Goal: Task Accomplishment & Management: Manage account settings

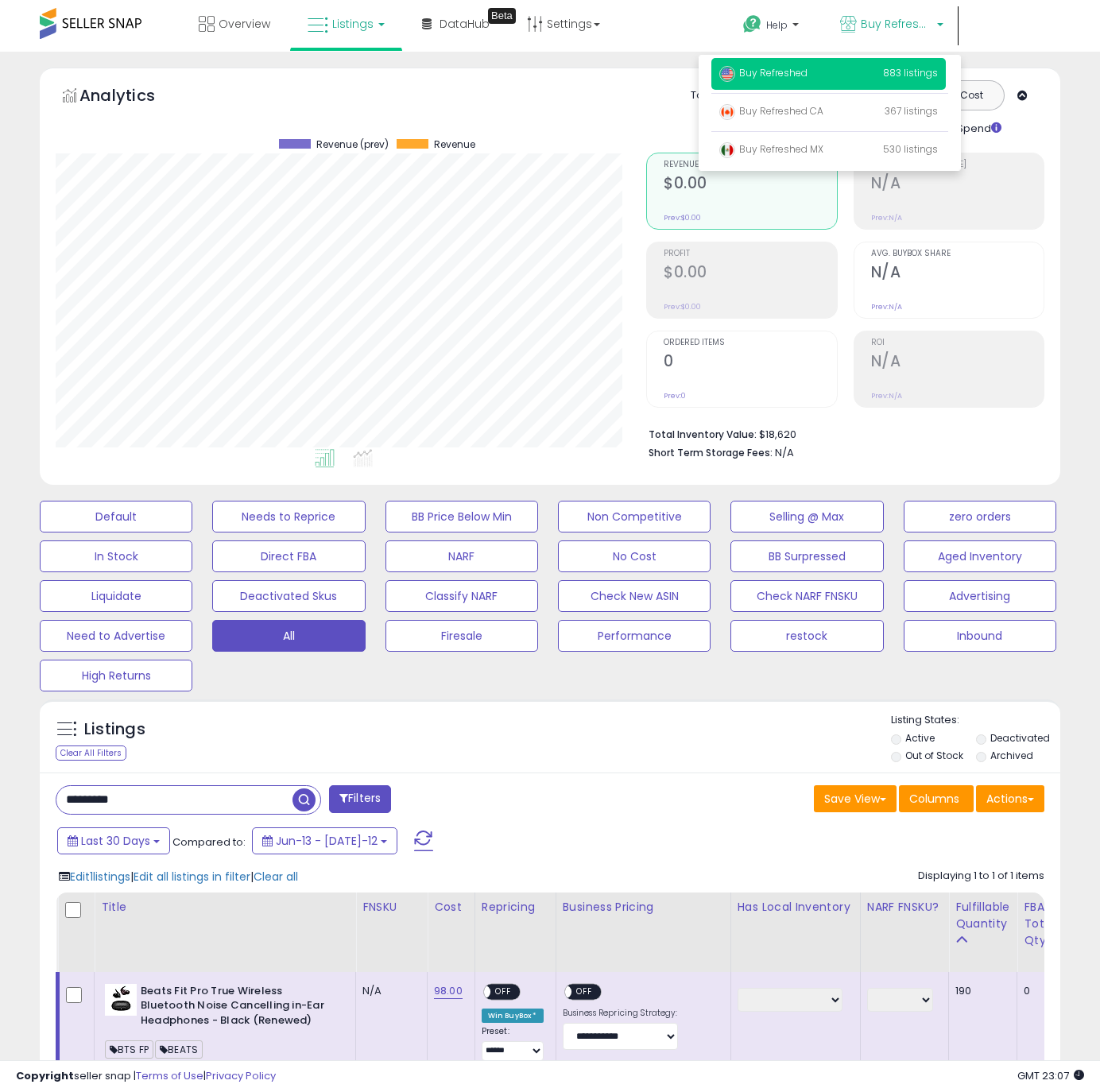
select select "**"
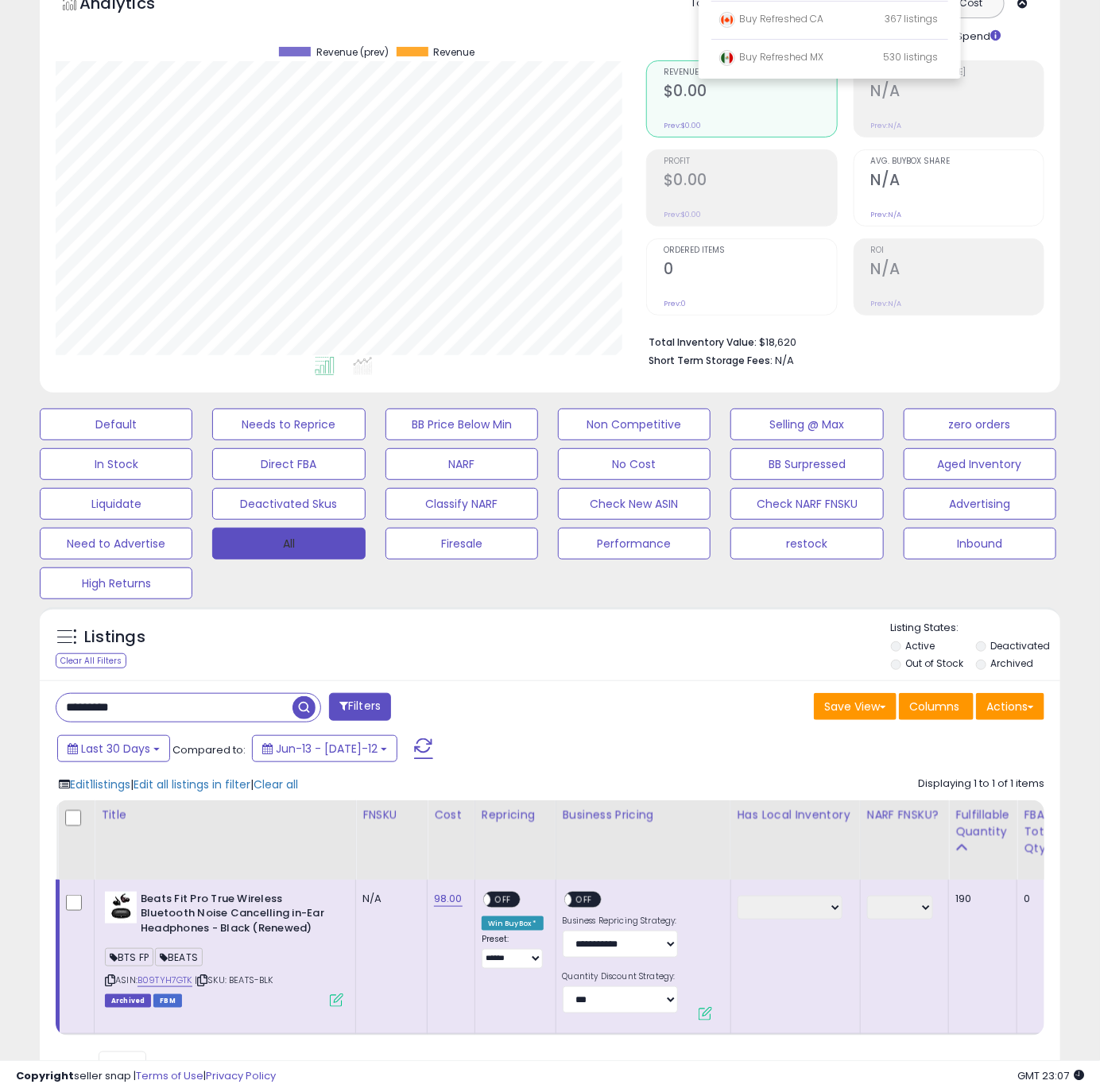
scroll to position [326, 591]
click at [272, 541] on button "All" at bounding box center [288, 543] width 153 height 31
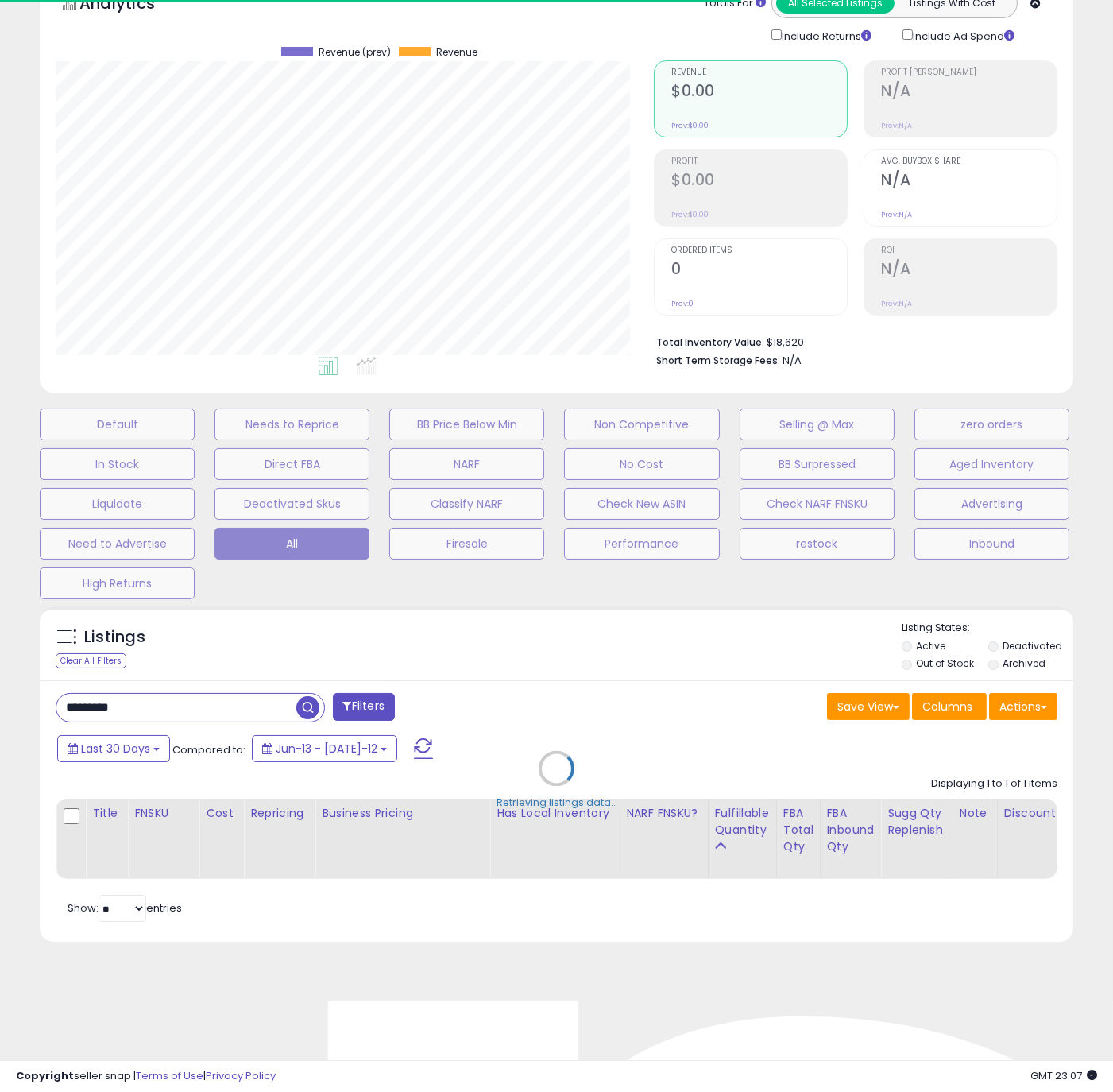
click at [273, 705] on div "Retrieving listings data.." at bounding box center [556, 780] width 1058 height 362
click at [502, 677] on div "Retrieving listings data.." at bounding box center [556, 780] width 1058 height 362
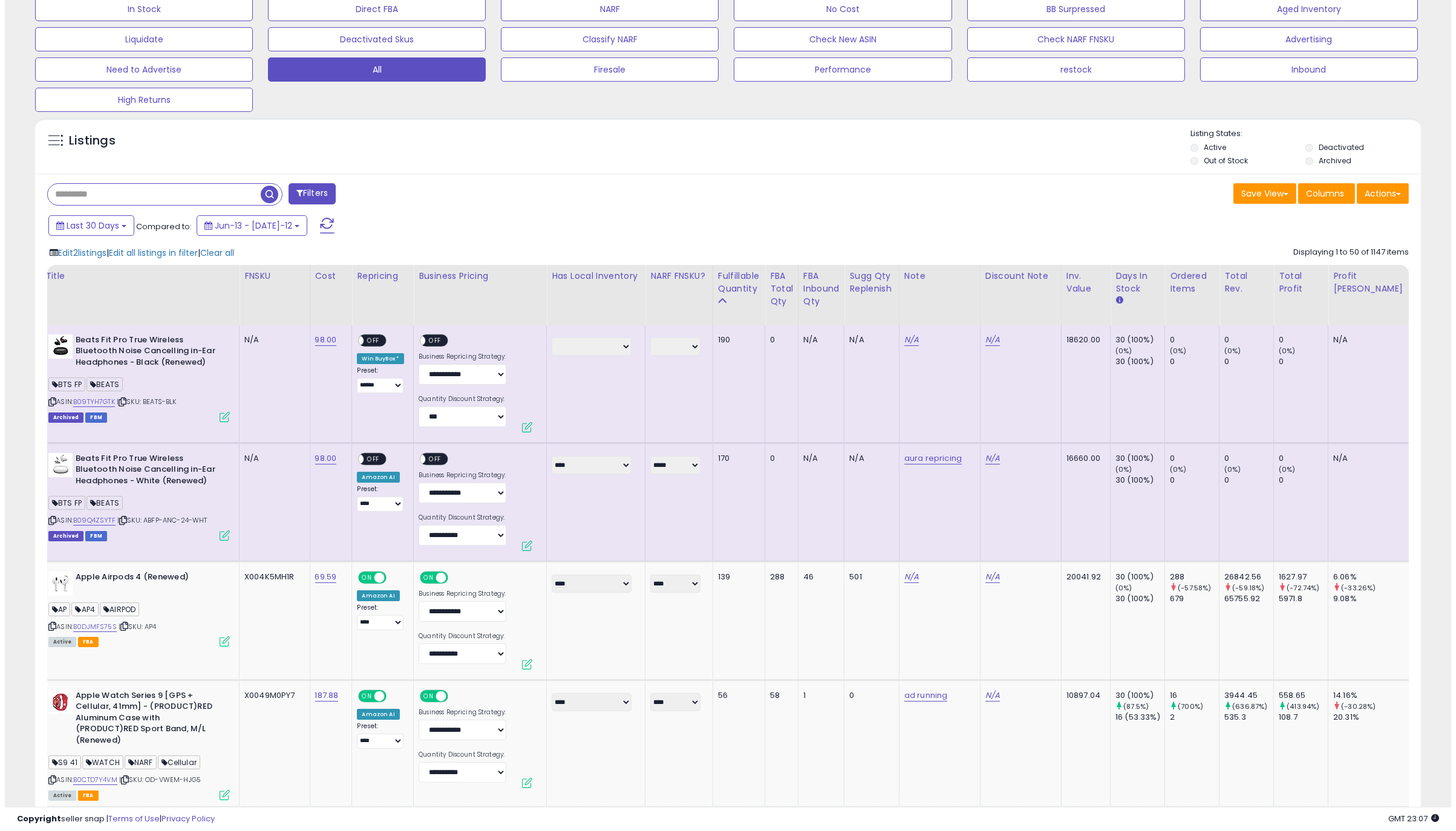
scroll to position [0, 0]
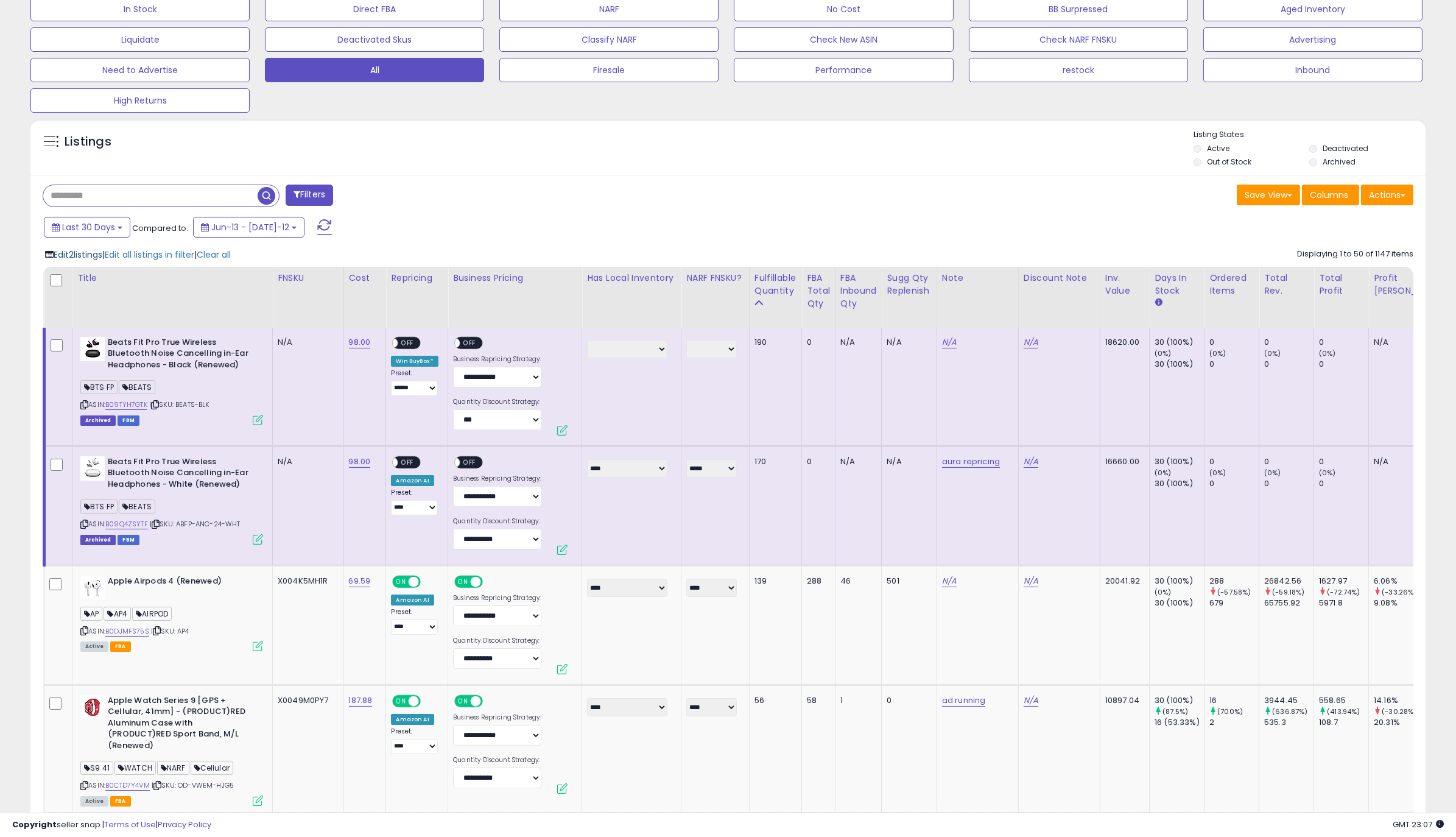
click at [70, 254] on span "Edit 2 listings" at bounding box center [78, 255] width 49 height 12
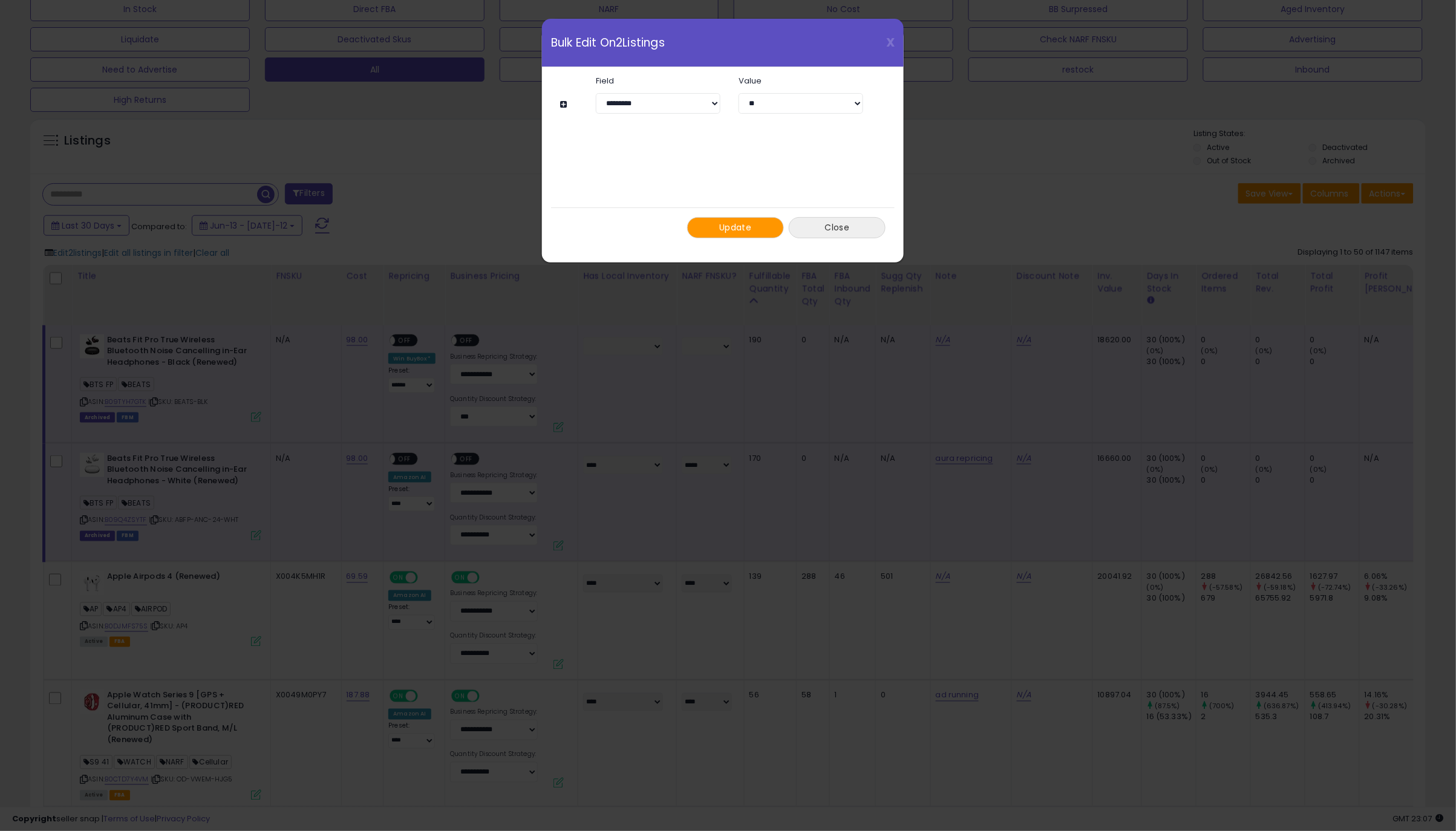
click at [837, 226] on button "Close" at bounding box center [837, 228] width 97 height 21
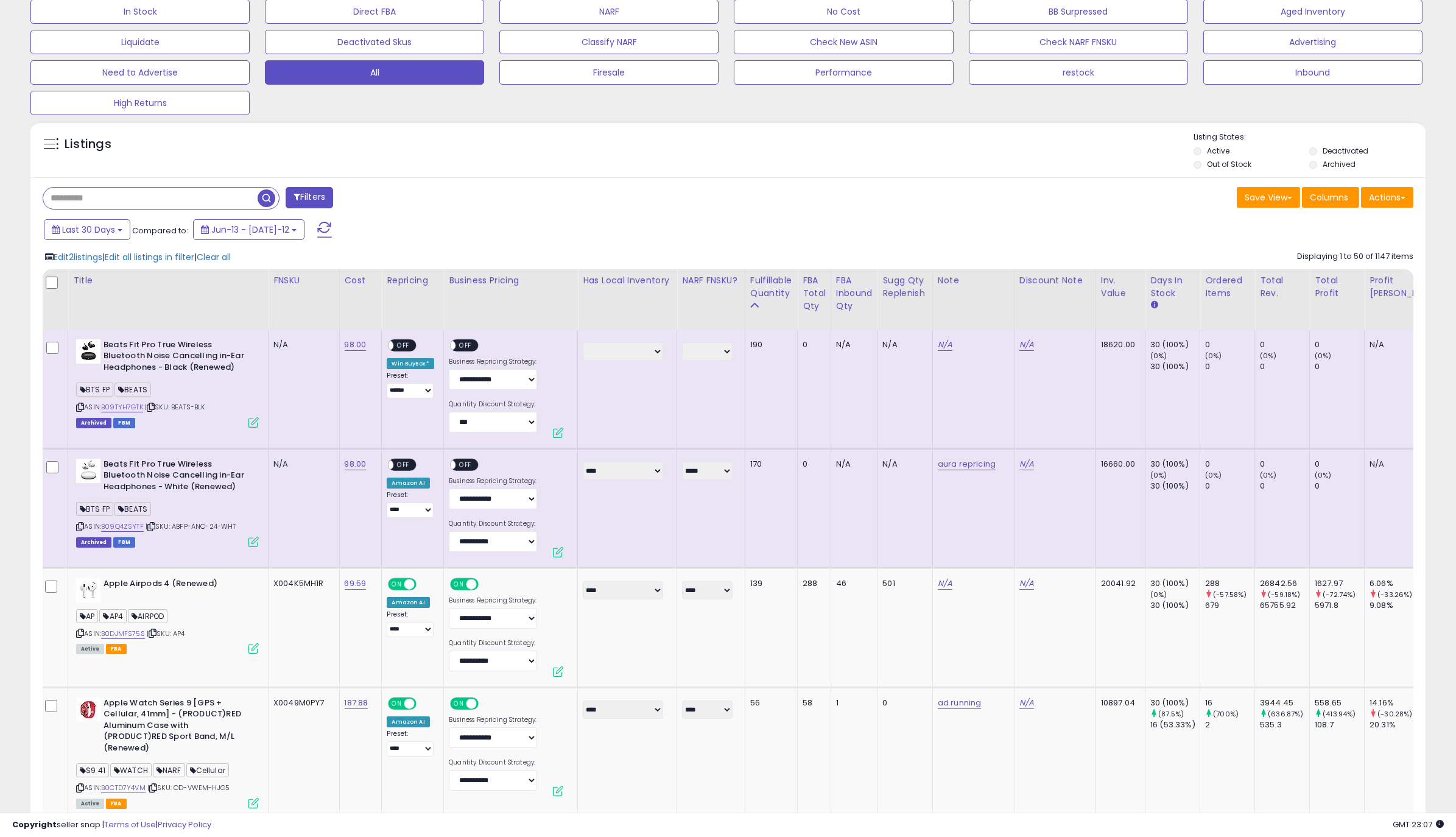
scroll to position [0, 0]
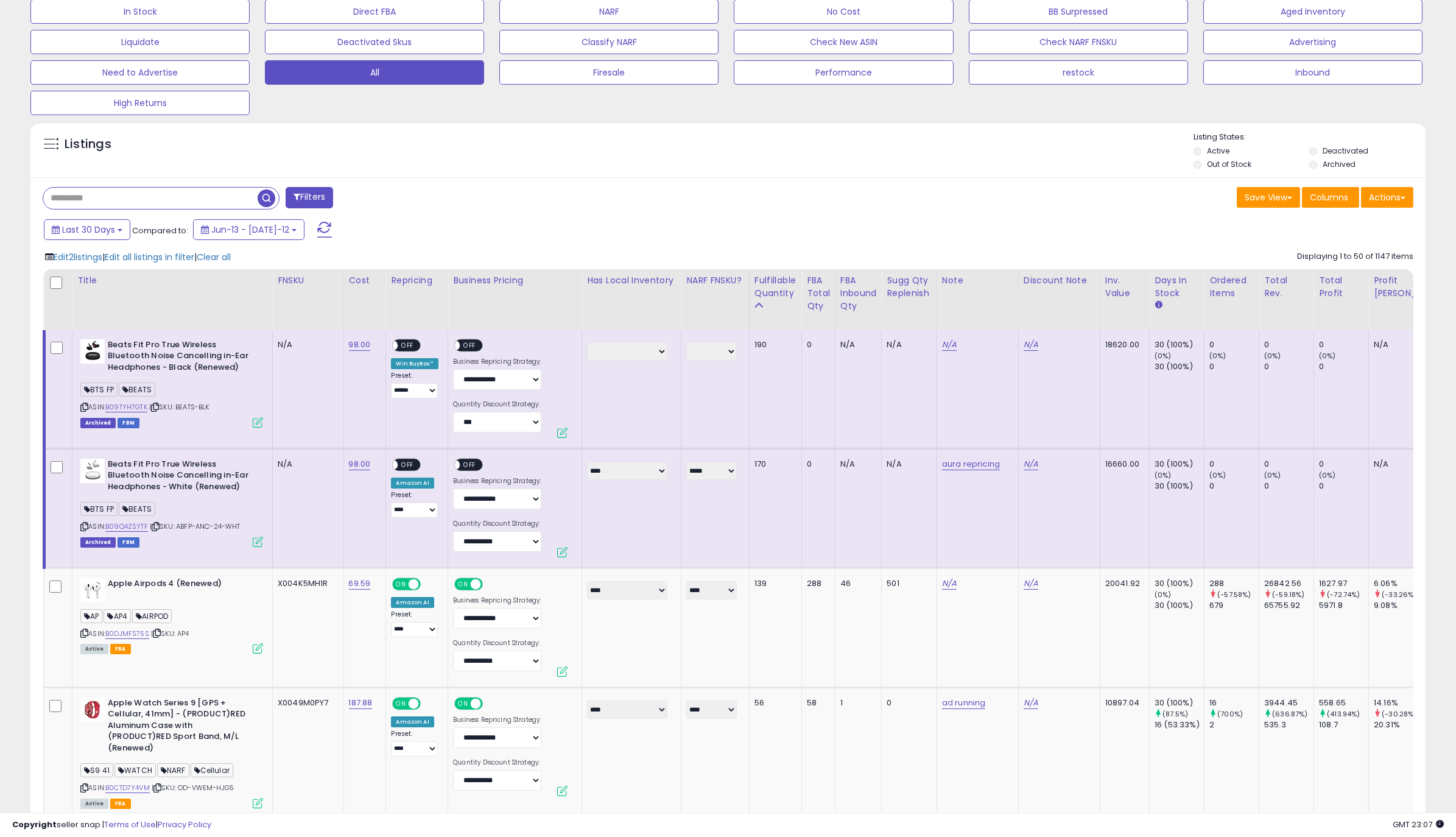
click at [163, 545] on div "Archived FBM" at bounding box center [171, 542] width 183 height 9
click at [82, 527] on icon at bounding box center [84, 527] width 8 height 7
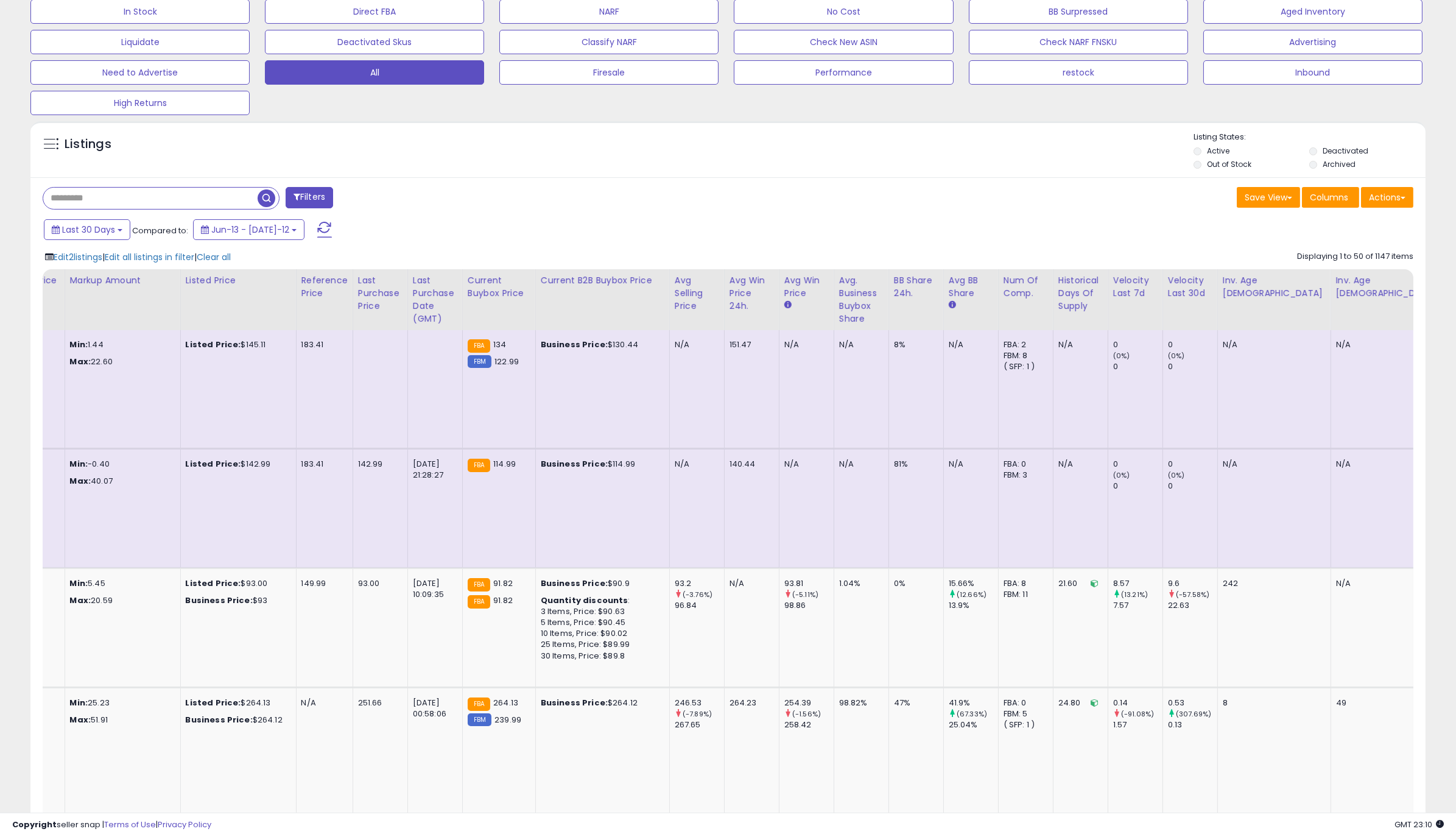
scroll to position [0, 2133]
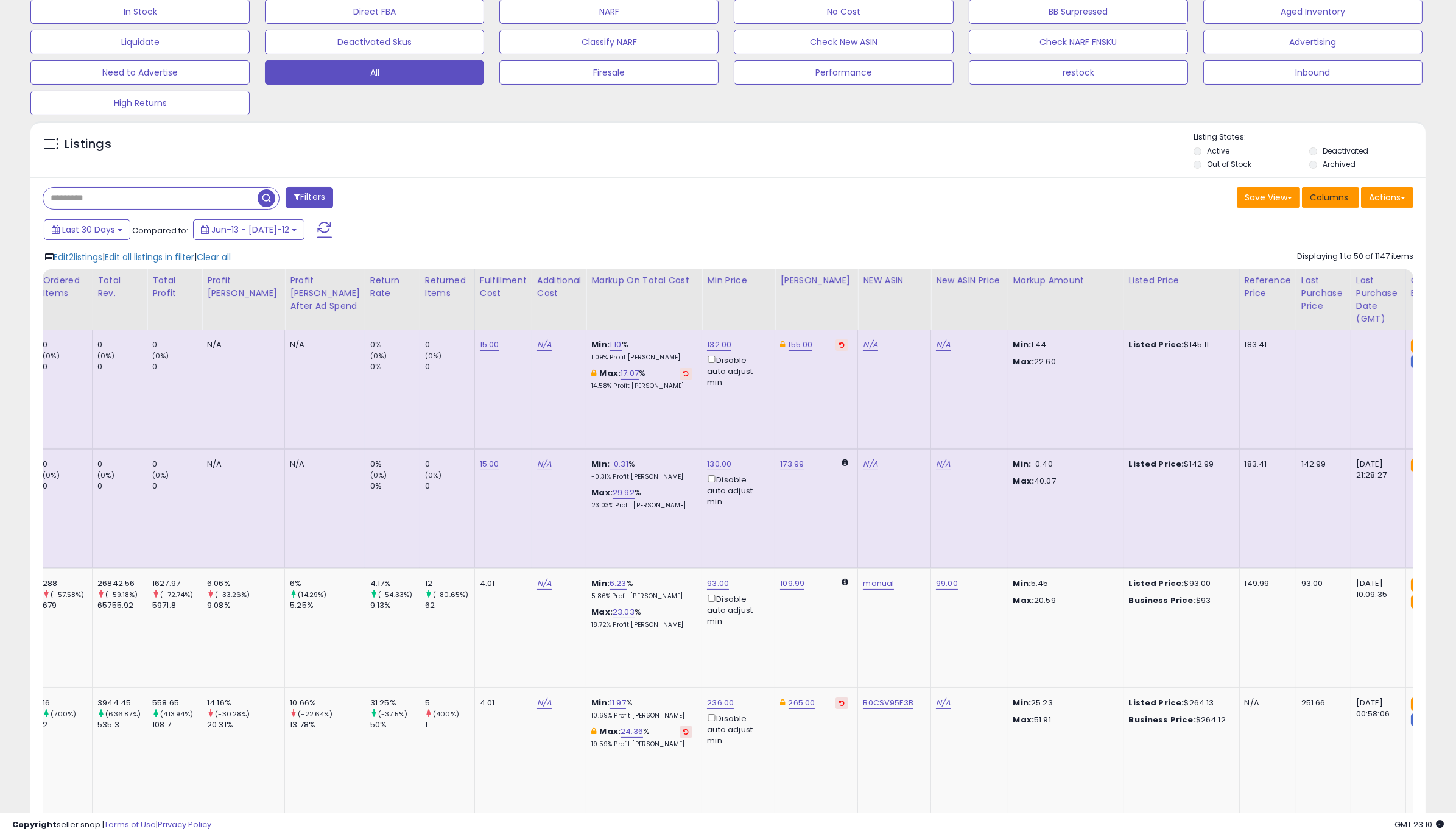
click at [842, 201] on span "Columns" at bounding box center [1329, 197] width 38 height 12
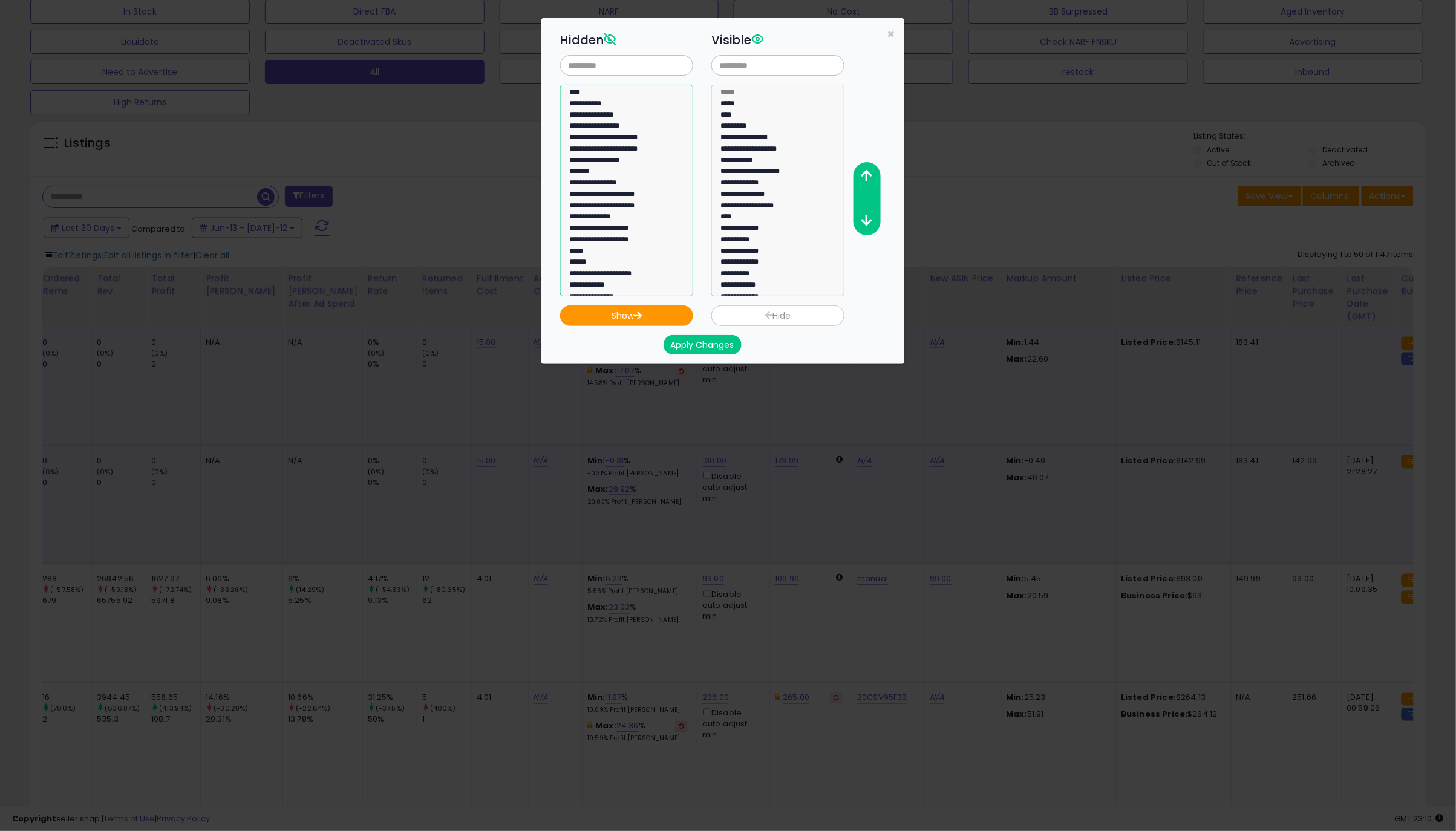
click at [572, 100] on option "****" at bounding box center [621, 105] width 107 height 11
select select "****"
click at [596, 285] on option "********" at bounding box center [621, 287] width 107 height 11
click at [625, 313] on button "Show" at bounding box center [627, 315] width 133 height 21
select select
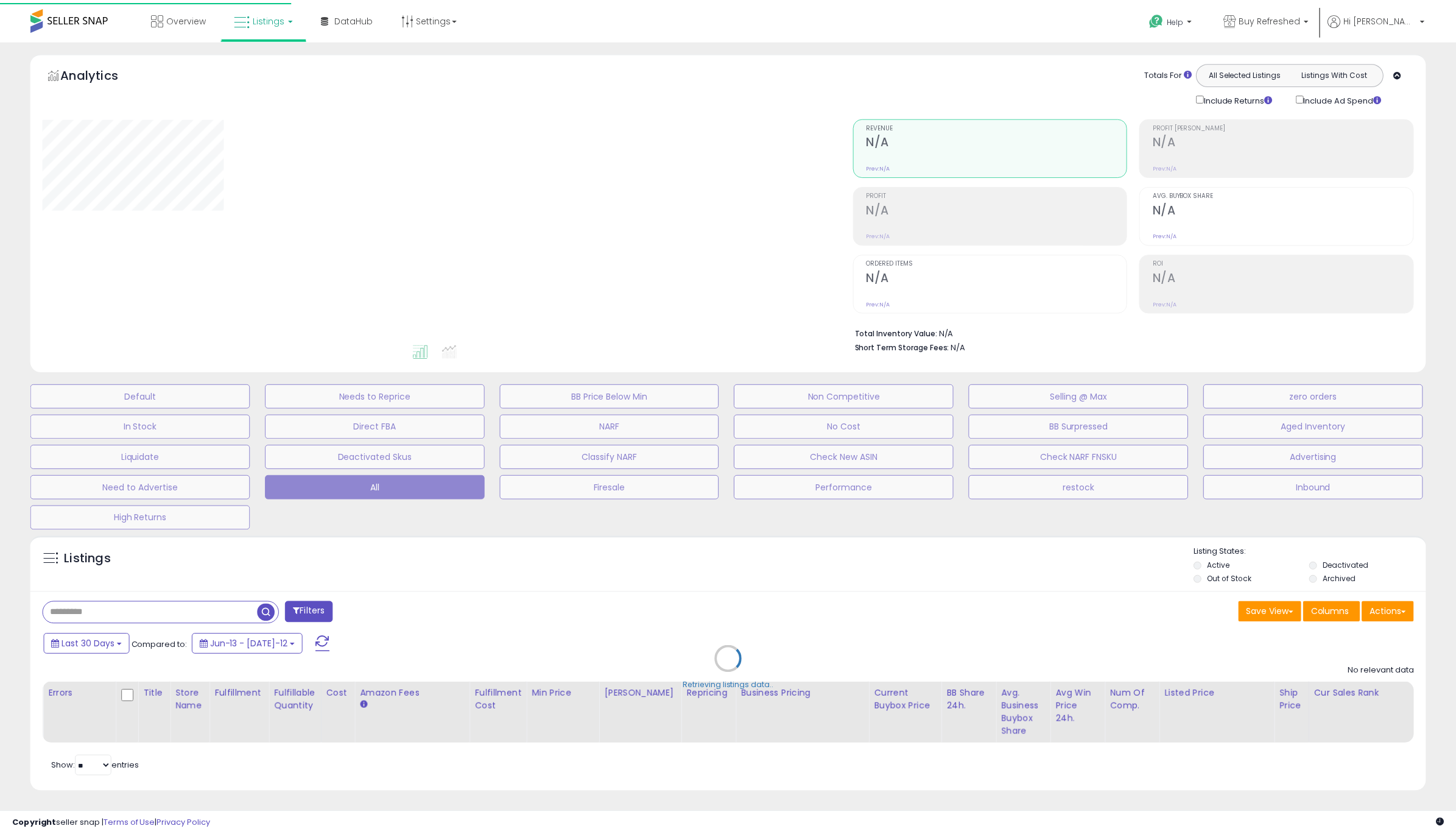
scroll to position [12, 0]
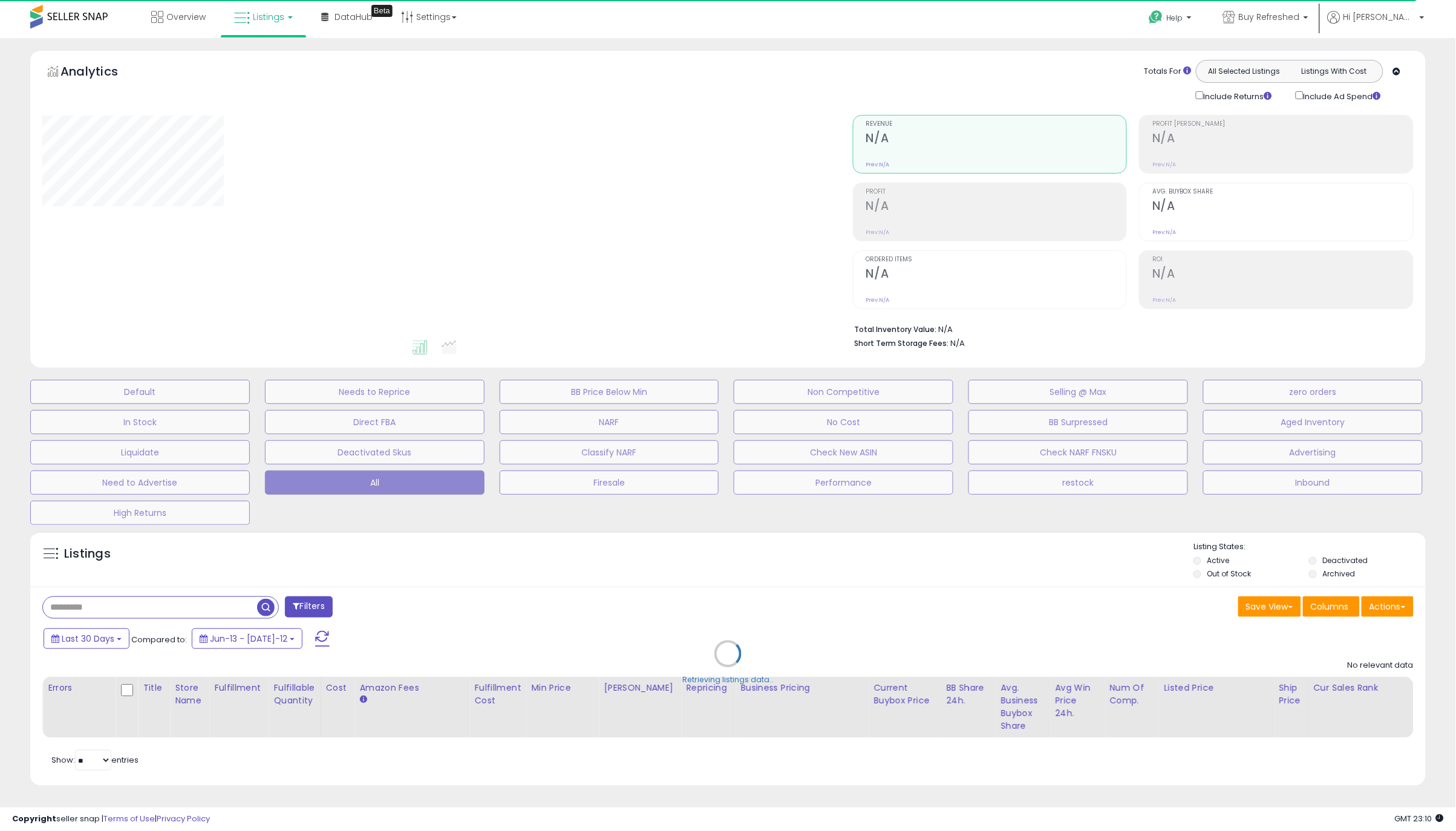
select select "**"
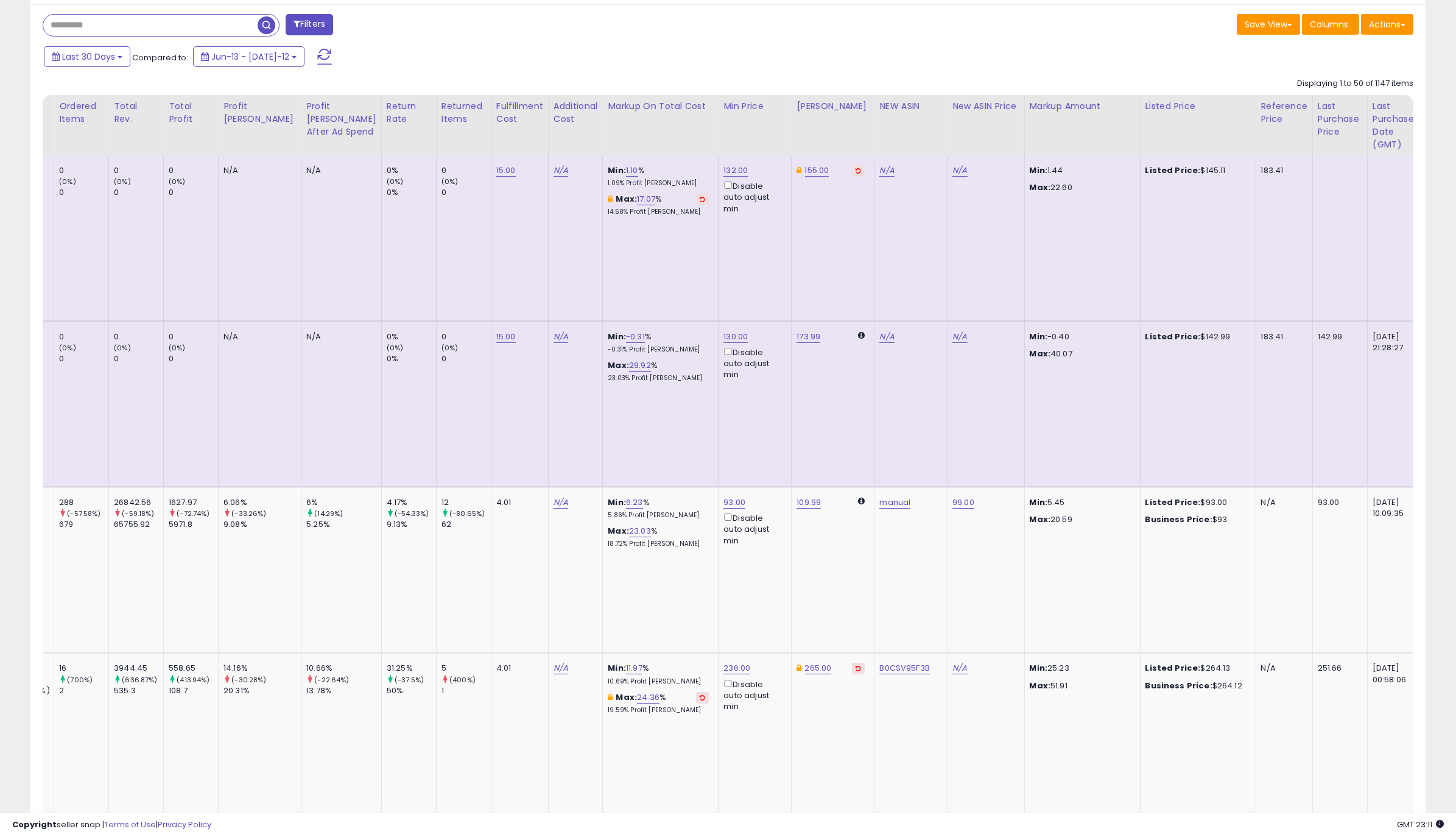
scroll to position [0, 0]
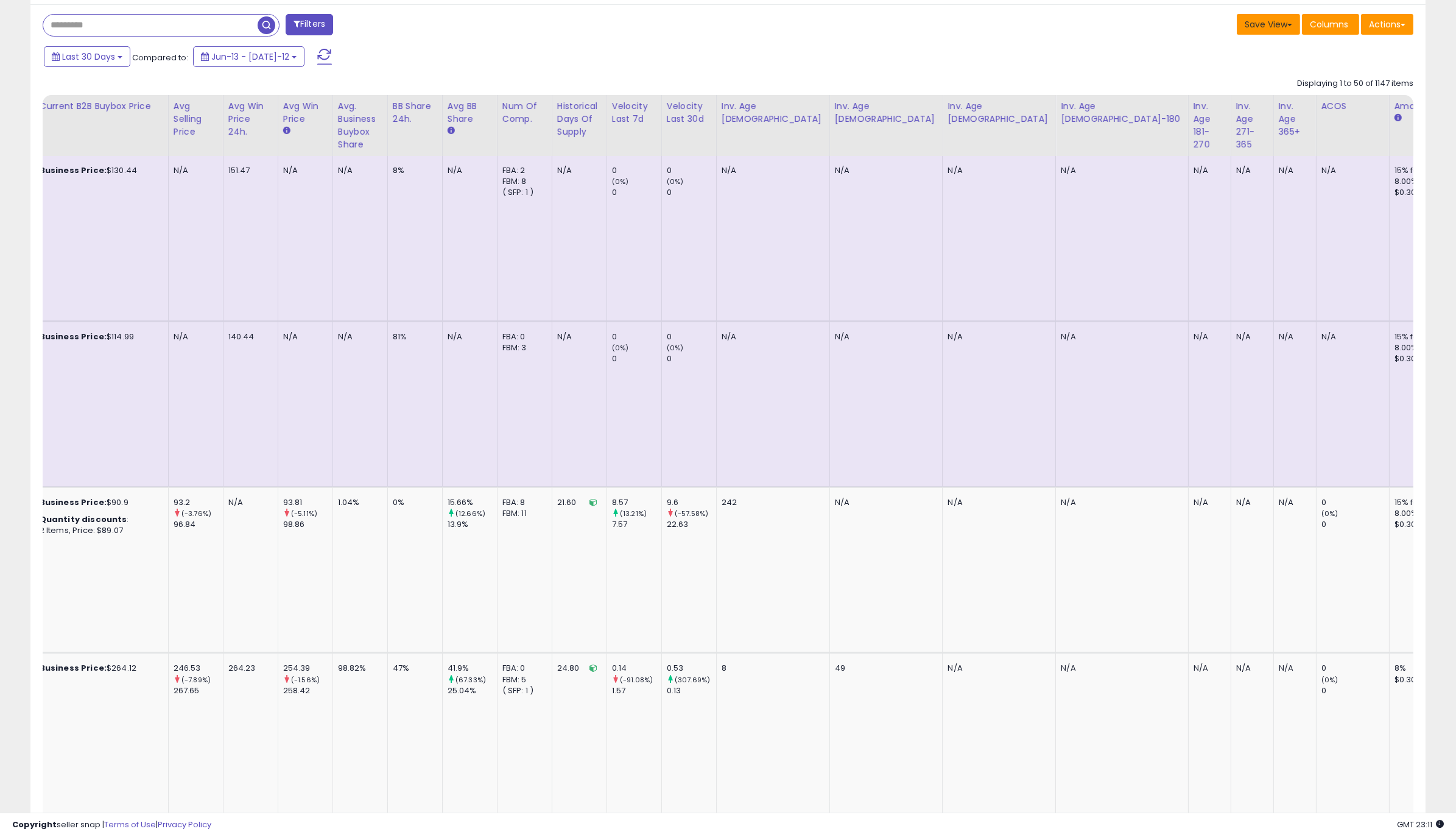
click at [1255, 27] on button "Save View" at bounding box center [1268, 24] width 64 height 21
click at [1237, 74] on link "Update Current View" at bounding box center [1232, 72] width 130 height 19
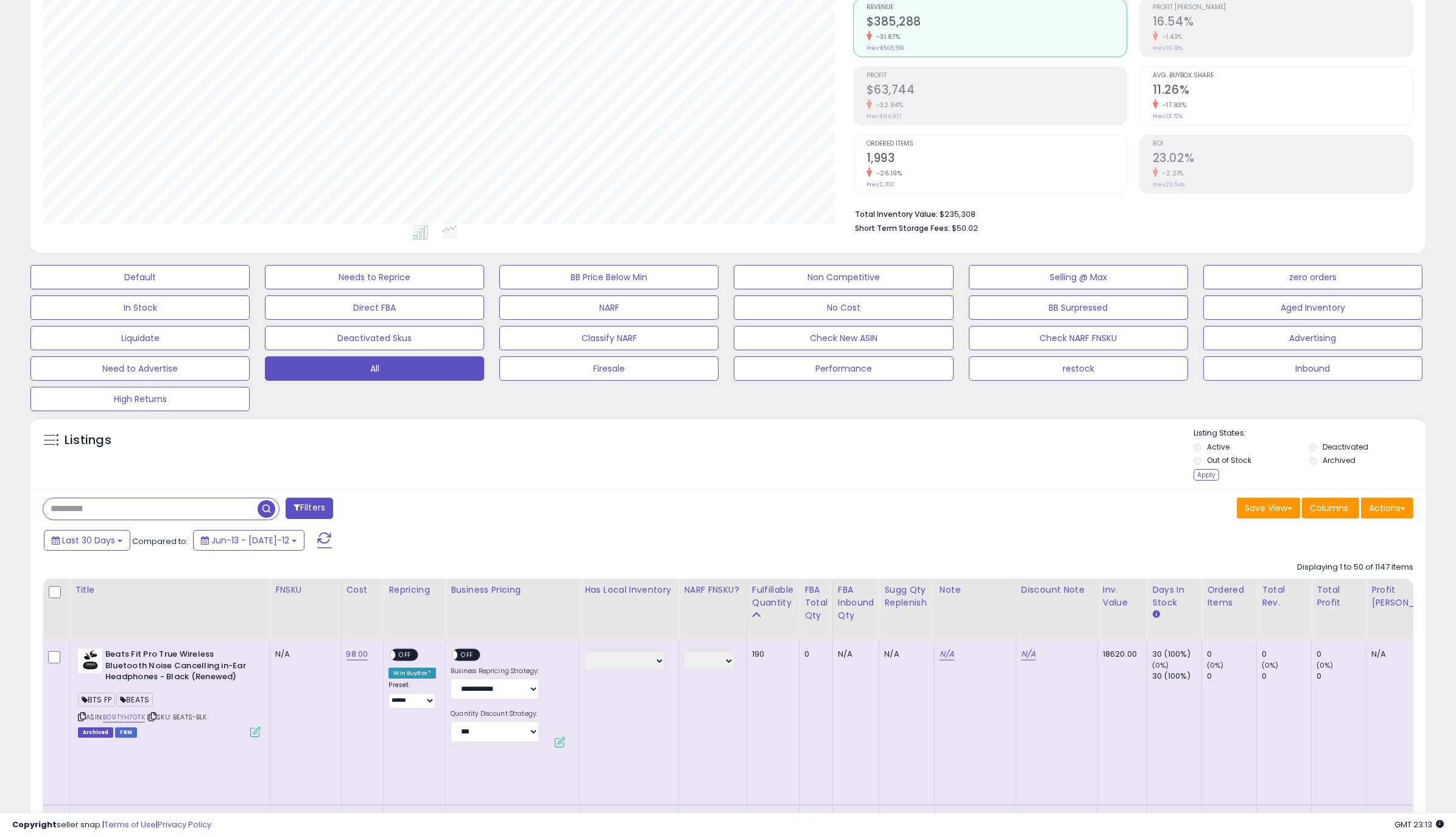
scroll to position [120, 0]
click at [1148, 511] on div "Save View Save As New View Columns Actions [GEOGRAPHIC_DATA]" at bounding box center [1076, 509] width 695 height 24
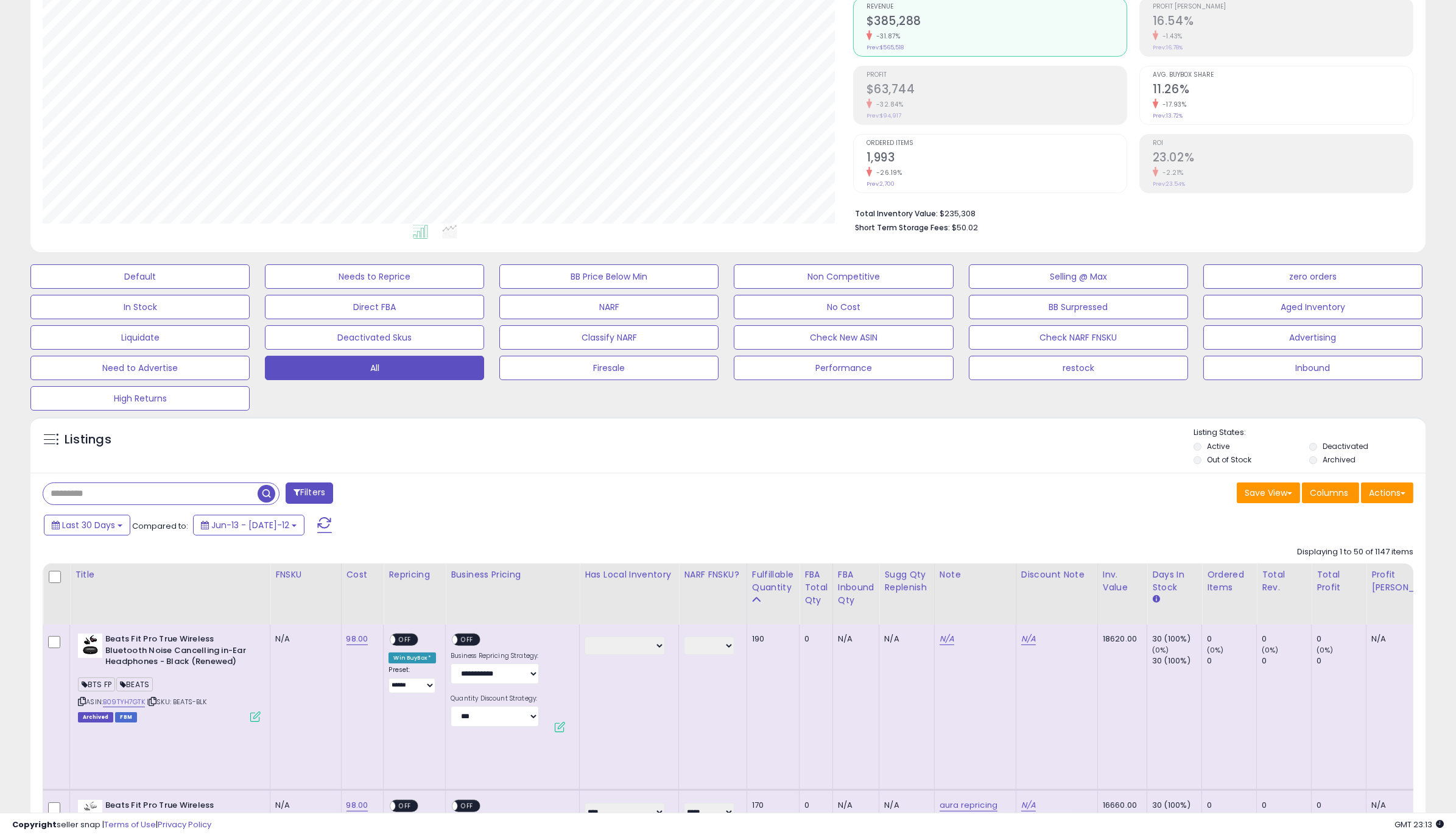
click at [1113, 503] on div "Save View Save As New View Columns Actions [GEOGRAPHIC_DATA]" at bounding box center [1076, 495] width 695 height 24
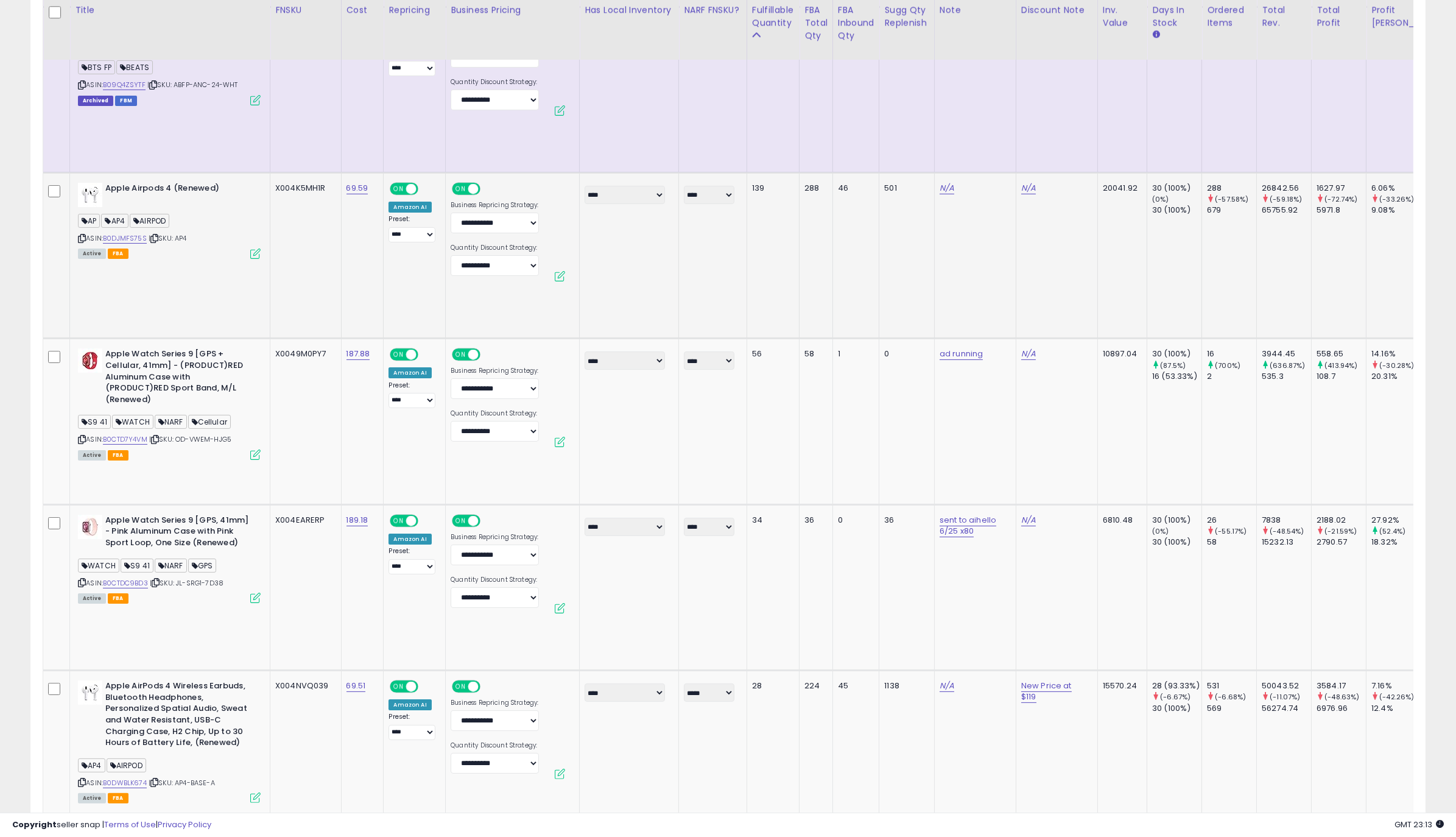
scroll to position [905, 0]
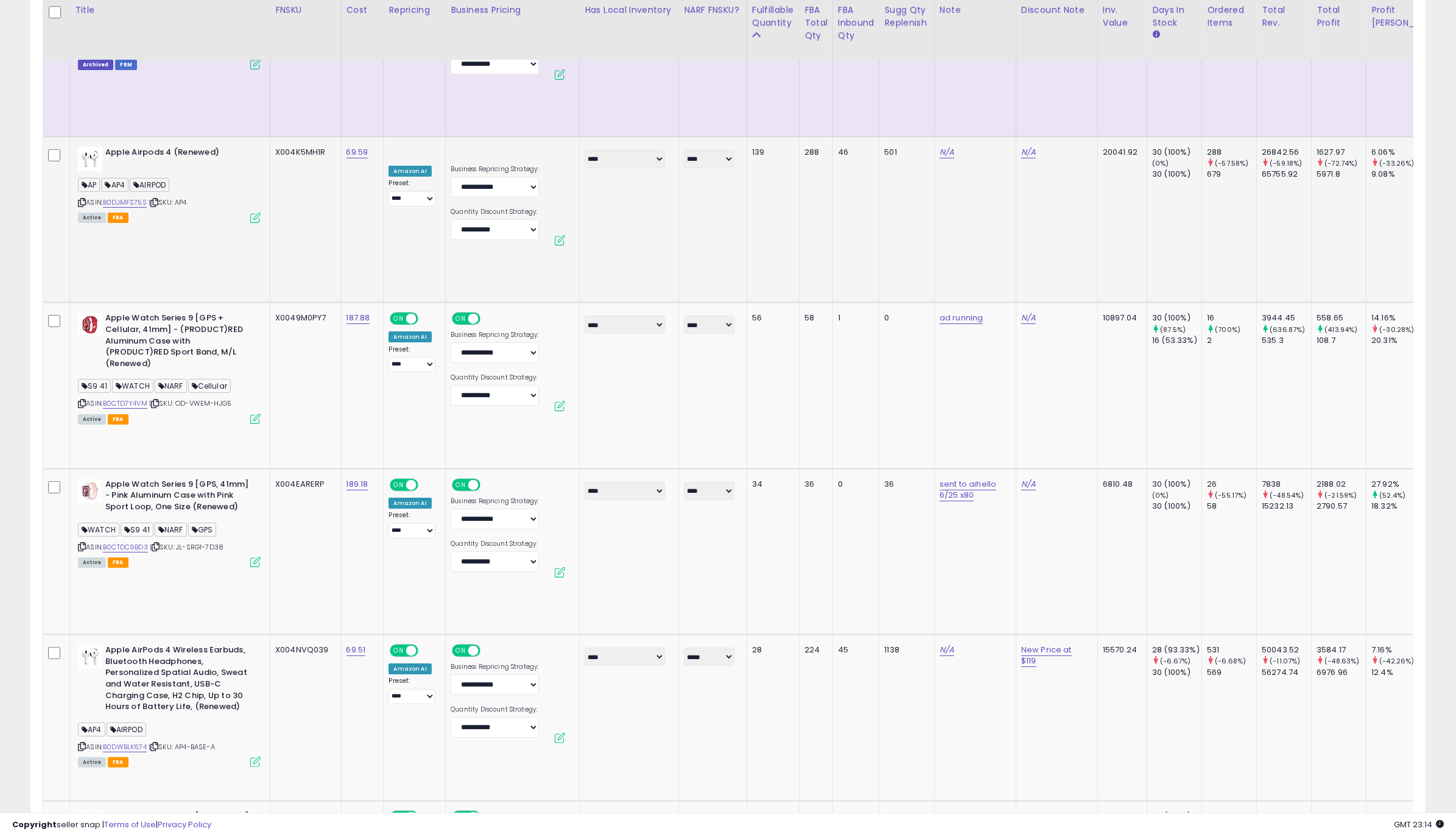
click at [85, 199] on icon at bounding box center [82, 203] width 8 height 7
drag, startPoint x: 80, startPoint y: 108, endPoint x: 270, endPoint y: 29, distance: 205.8
click at [80, 199] on icon at bounding box center [82, 203] width 8 height 7
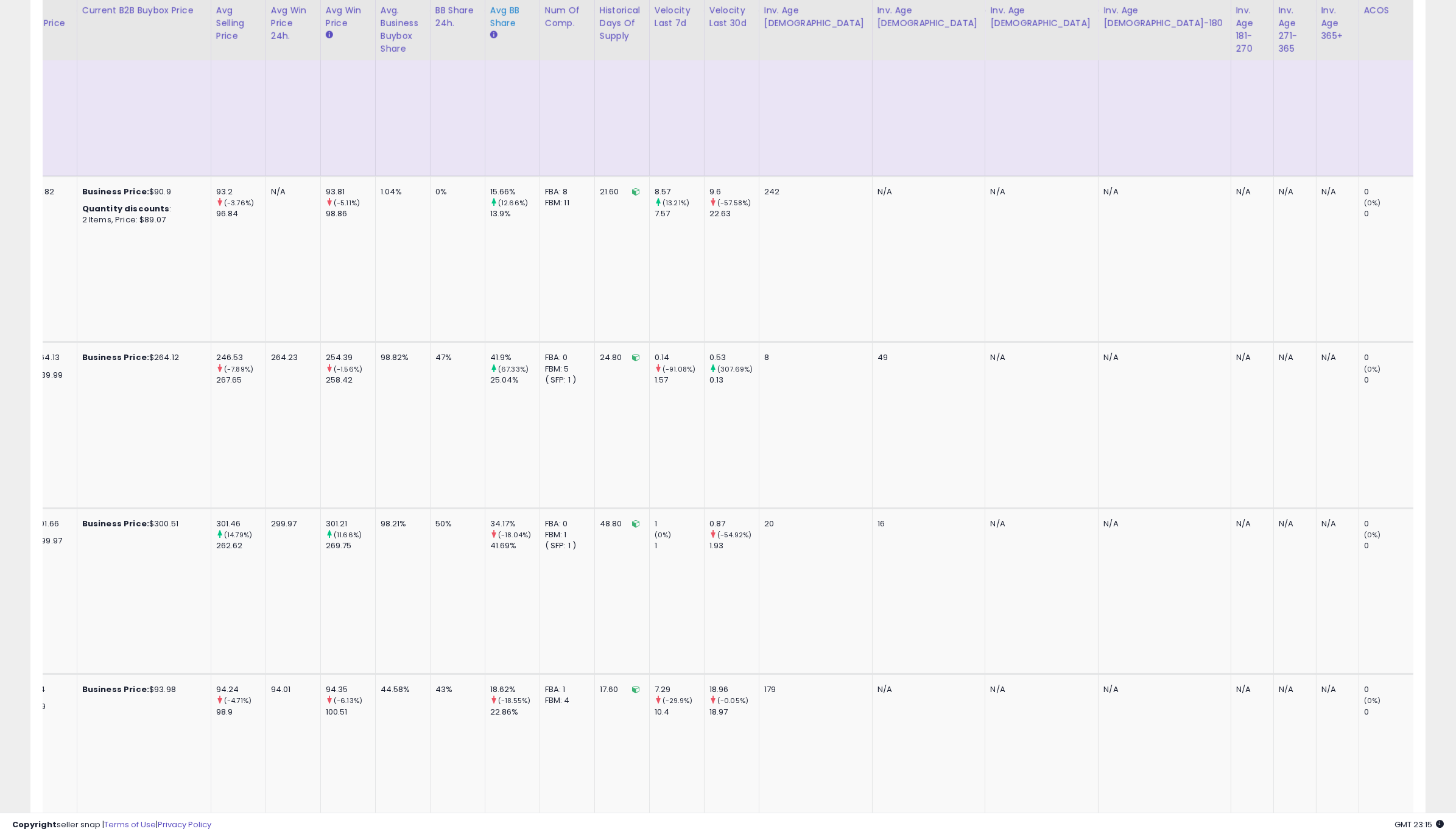
click at [490, 35] on icon at bounding box center [493, 34] width 7 height 7
click at [490, 36] on icon at bounding box center [493, 34] width 7 height 7
click at [326, 36] on icon at bounding box center [329, 34] width 7 height 7
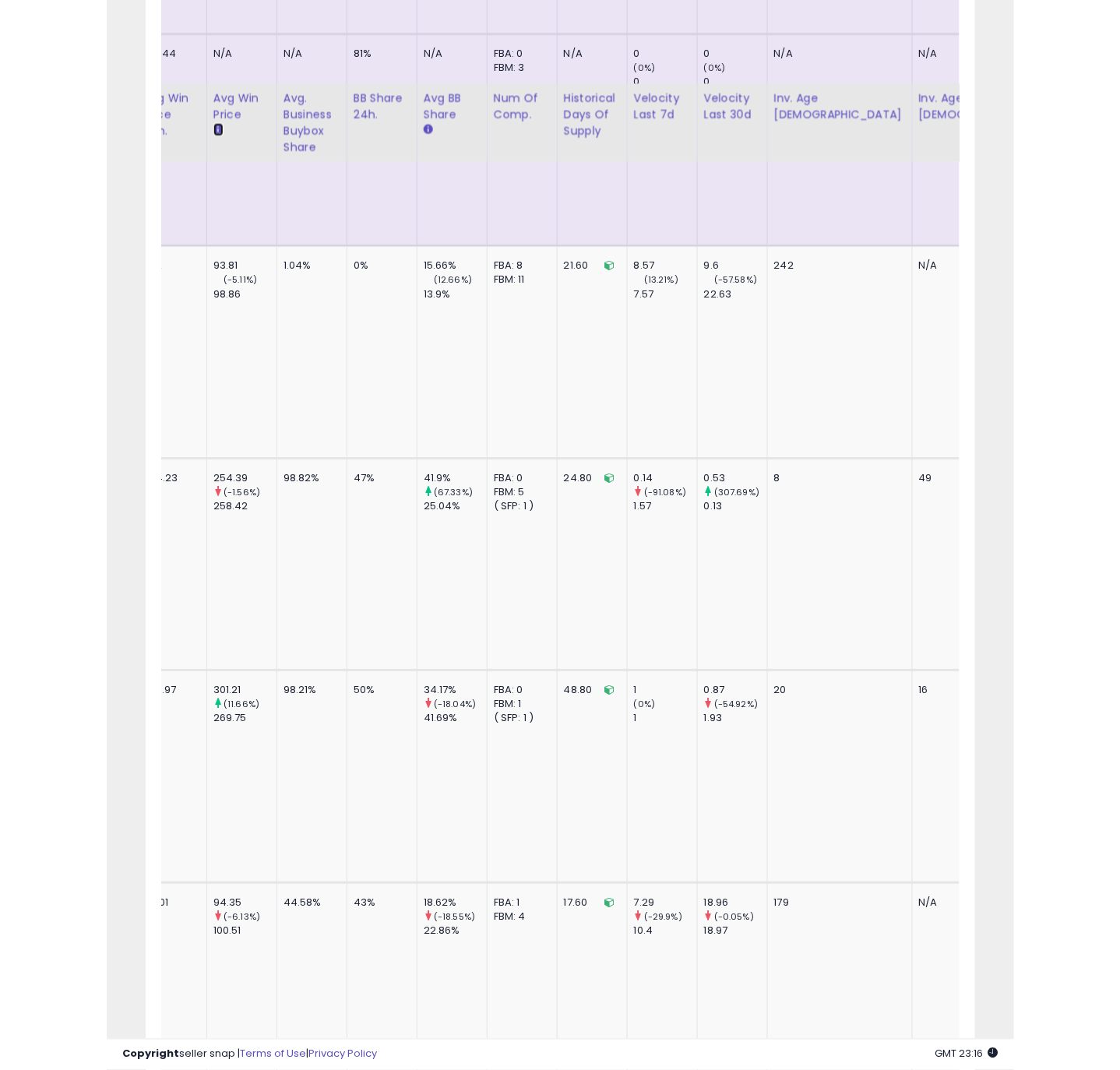
scroll to position [778351, 778365]
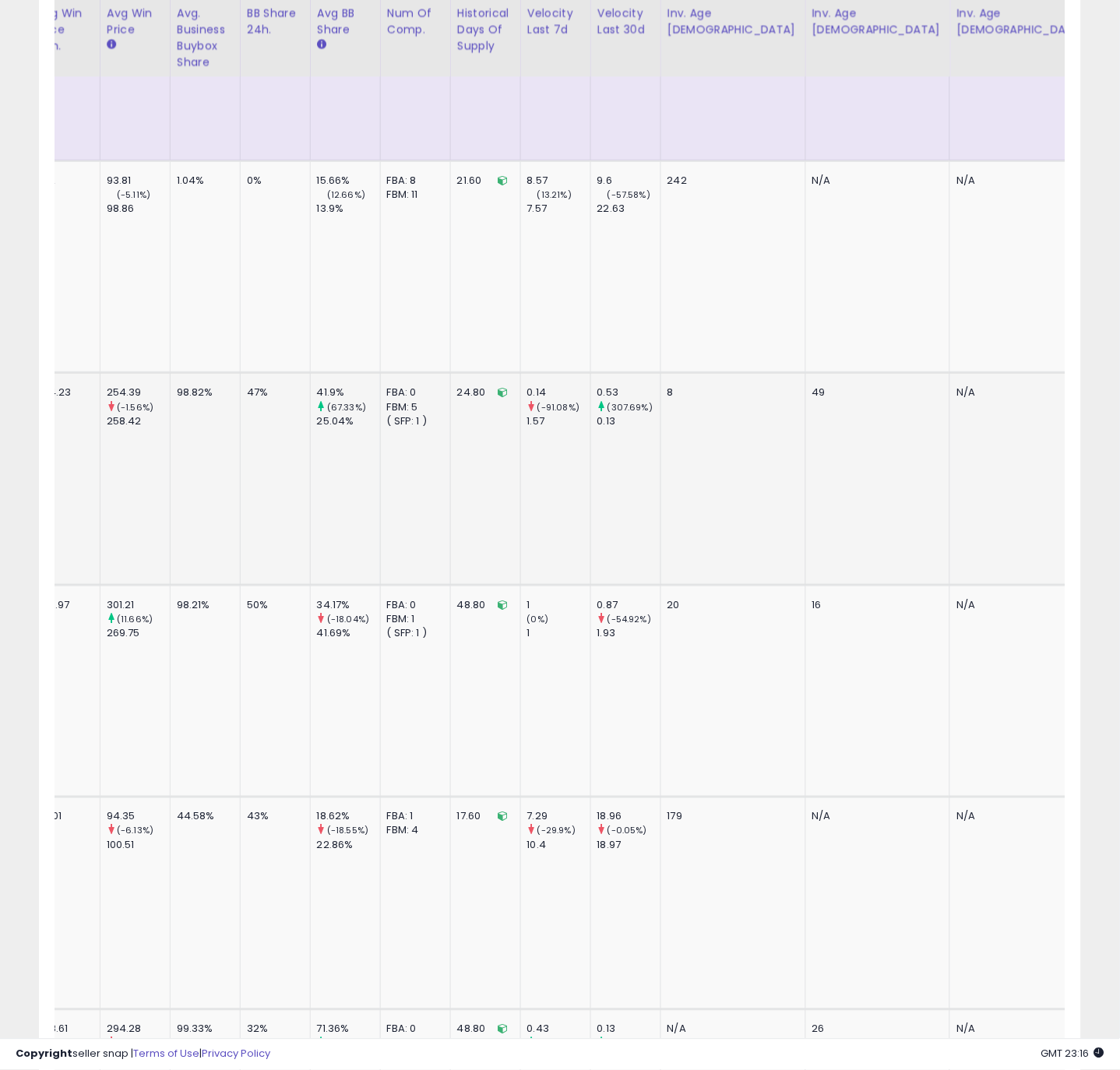
click at [951, 373] on td "N/A" at bounding box center [1023, 479] width 144 height 212
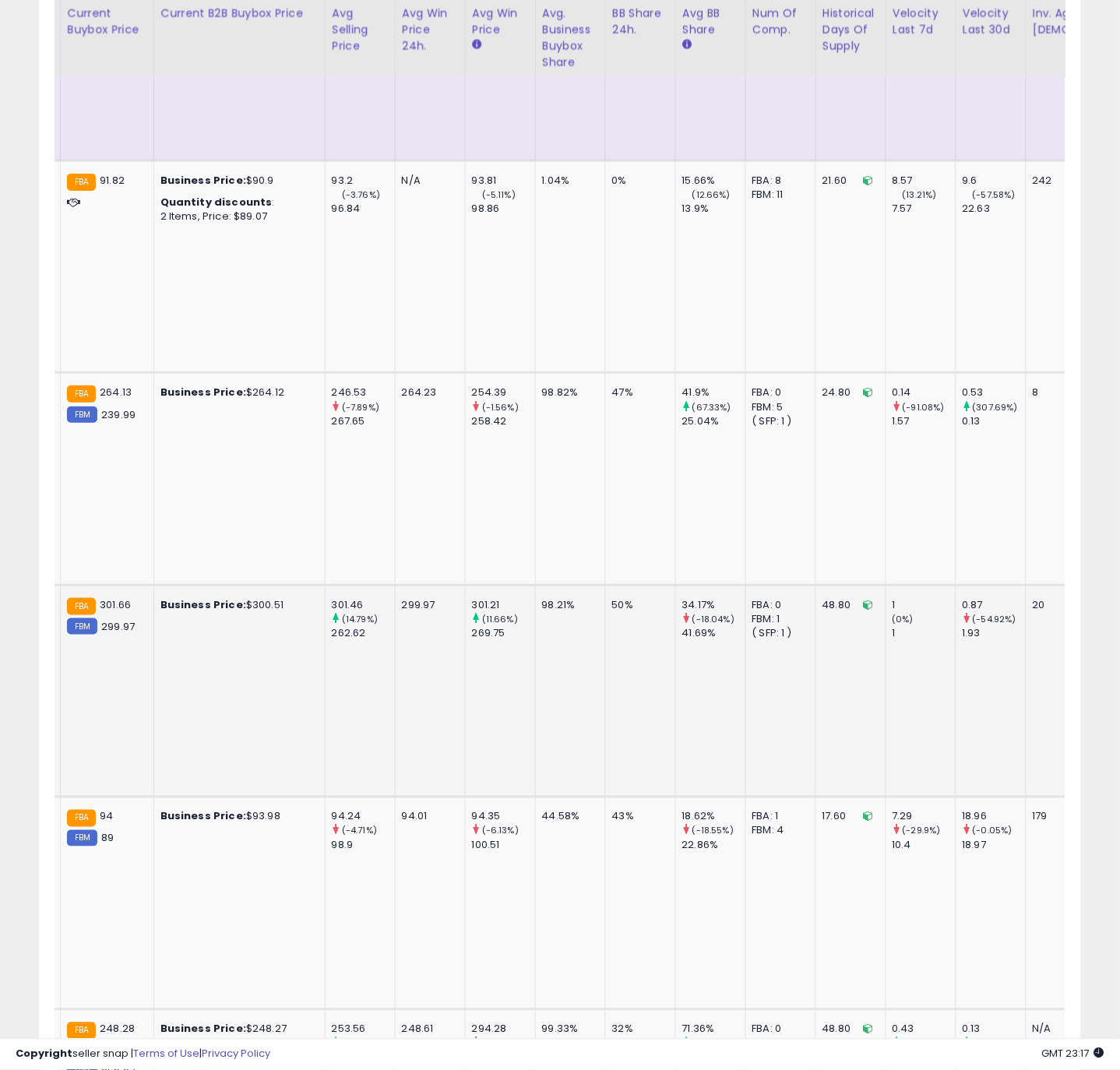
scroll to position [0, 3028]
